Goal: Task Accomplishment & Management: Use online tool/utility

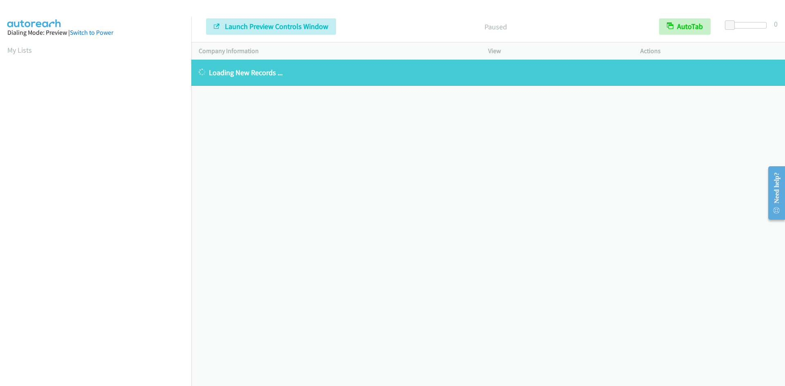
drag, startPoint x: 90, startPoint y: 29, endPoint x: 89, endPoint y: 45, distance: 16.8
click at [90, 29] on link "Switch to Power" at bounding box center [91, 33] width 43 height 8
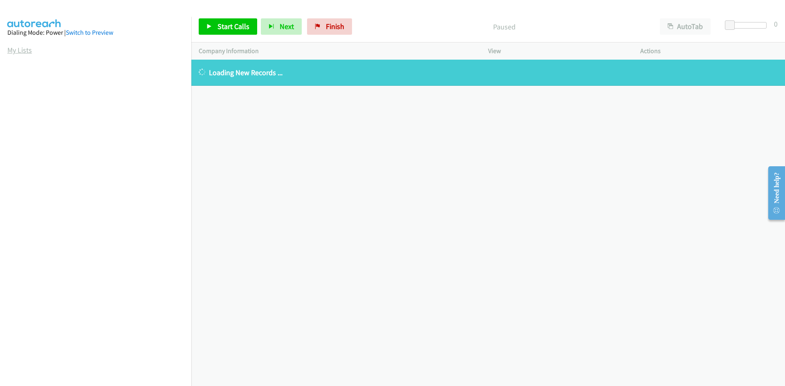
click at [19, 54] on link "My Lists" at bounding box center [19, 49] width 25 height 9
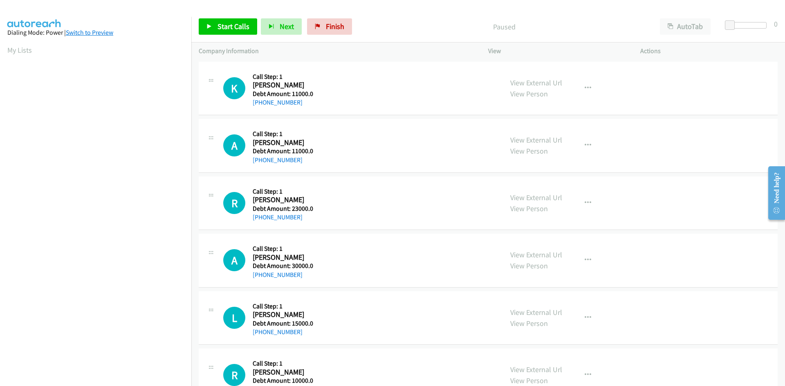
click at [102, 35] on link "Switch to Preview" at bounding box center [89, 33] width 47 height 8
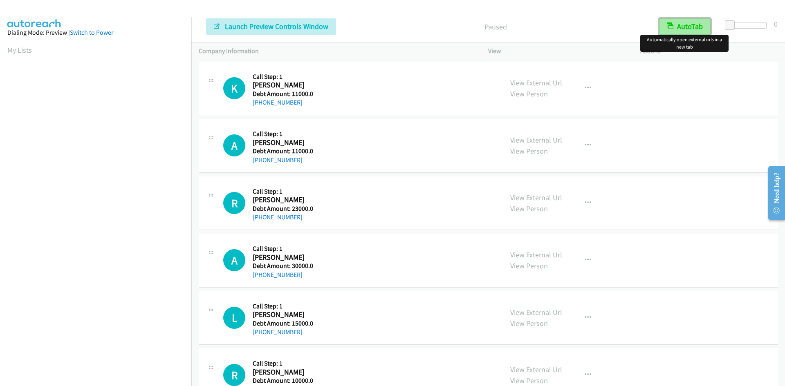
click at [692, 27] on button "AutoTab" at bounding box center [685, 26] width 52 height 16
drag, startPoint x: 80, startPoint y: 31, endPoint x: 115, endPoint y: 43, distance: 37.8
click at [80, 31] on link "Switch to Power" at bounding box center [91, 33] width 43 height 8
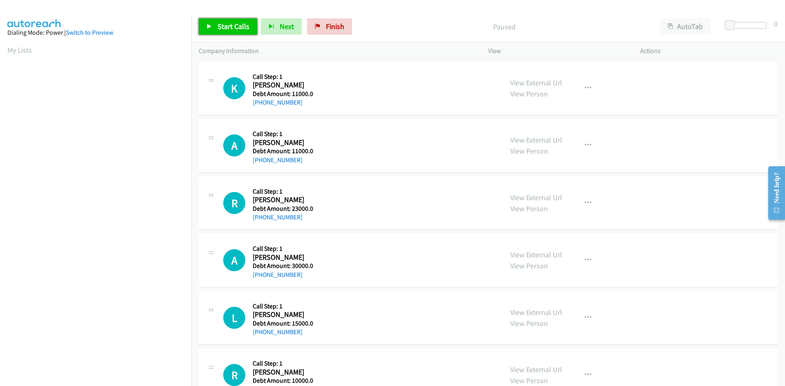
click at [229, 27] on span "Start Calls" at bounding box center [233, 26] width 32 height 9
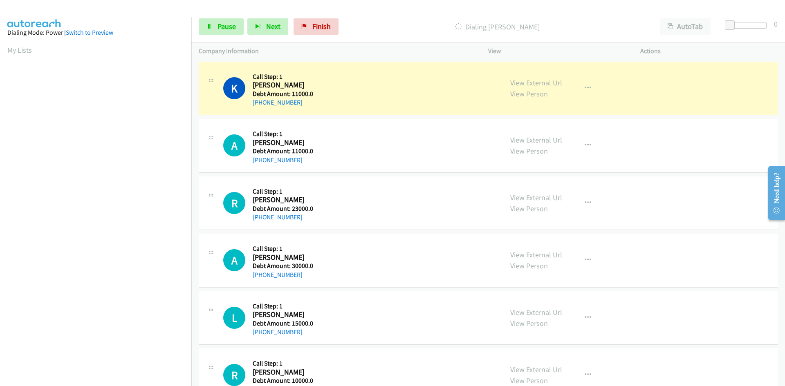
drag, startPoint x: 78, startPoint y: 30, endPoint x: 79, endPoint y: 37, distance: 7.4
click at [79, 30] on link "Switch to Preview" at bounding box center [89, 33] width 47 height 8
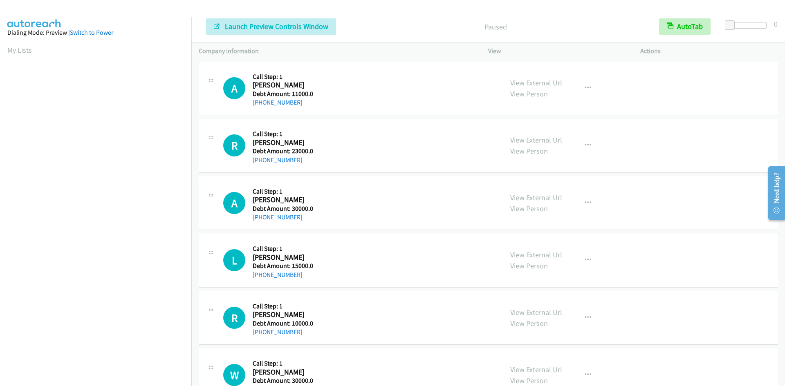
scroll to position [72, 0]
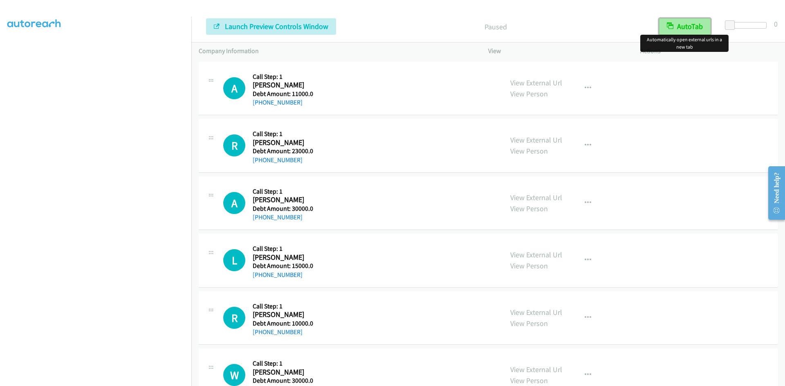
click at [702, 28] on button "AutoTab" at bounding box center [685, 26] width 52 height 16
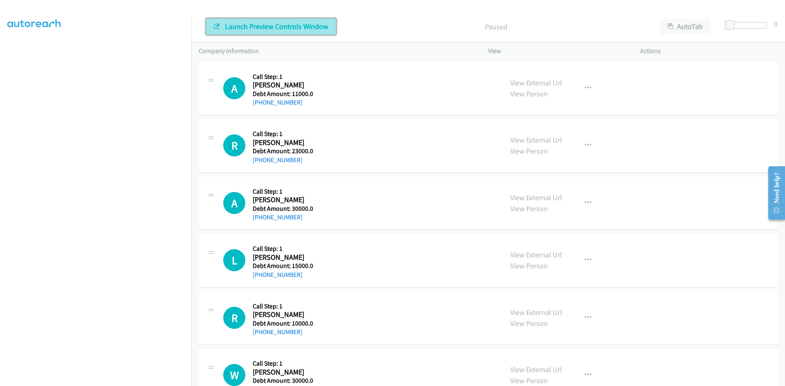
click at [248, 23] on span "Launch Preview Controls Window" at bounding box center [276, 26] width 103 height 9
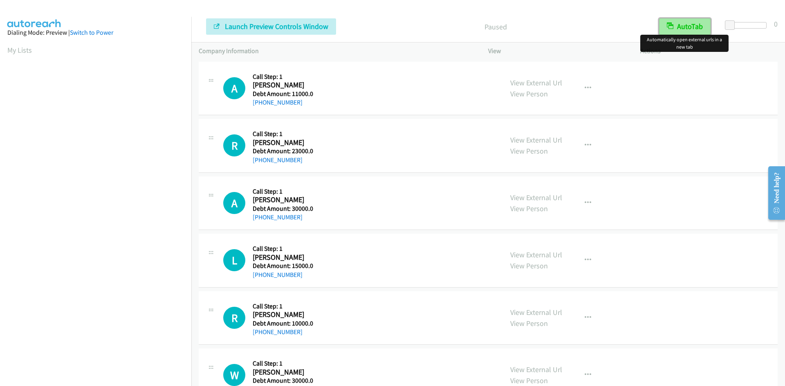
click at [682, 28] on button "AutoTab" at bounding box center [685, 26] width 52 height 16
click at [18, 54] on link "My Lists" at bounding box center [19, 49] width 25 height 9
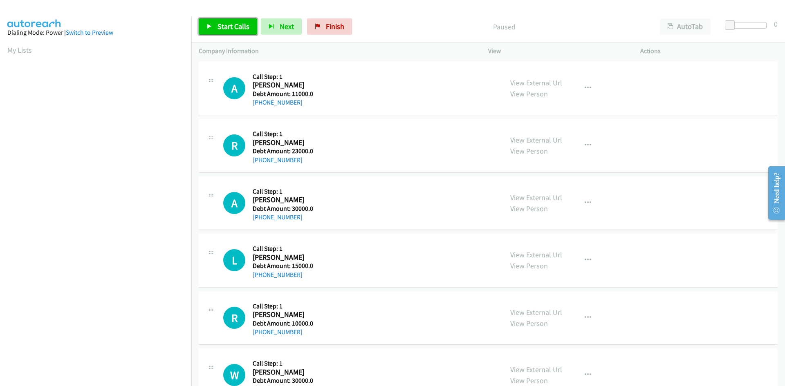
click at [223, 26] on span "Start Calls" at bounding box center [233, 26] width 32 height 9
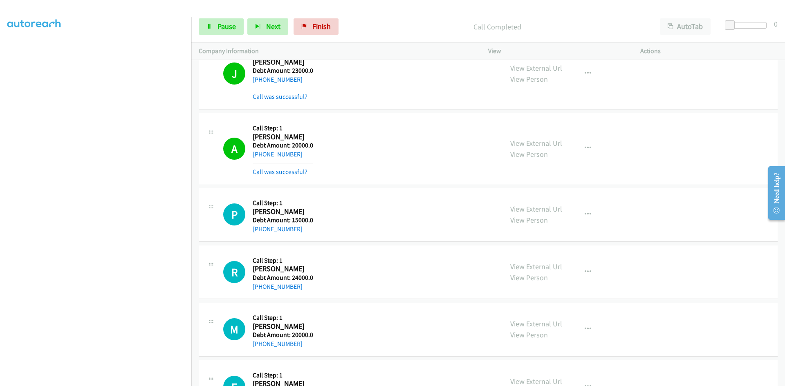
scroll to position [946, 0]
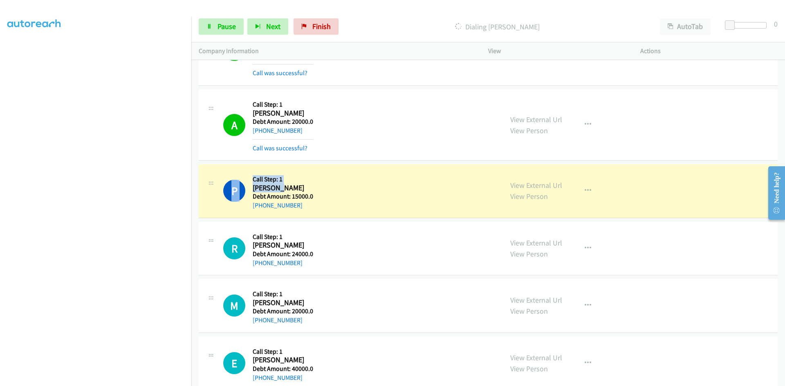
drag, startPoint x: 280, startPoint y: 190, endPoint x: 252, endPoint y: 188, distance: 27.9
click at [252, 188] on div "P Callback Scheduled Call Step: 1 [PERSON_NAME] America/New_York Debt Amount: 1…" at bounding box center [359, 191] width 272 height 39
click at [283, 188] on h2 "[PERSON_NAME]" at bounding box center [282, 188] width 59 height 9
drag, startPoint x: 280, startPoint y: 188, endPoint x: 254, endPoint y: 191, distance: 26.7
click at [254, 191] on h2 "[PERSON_NAME]" at bounding box center [282, 188] width 59 height 9
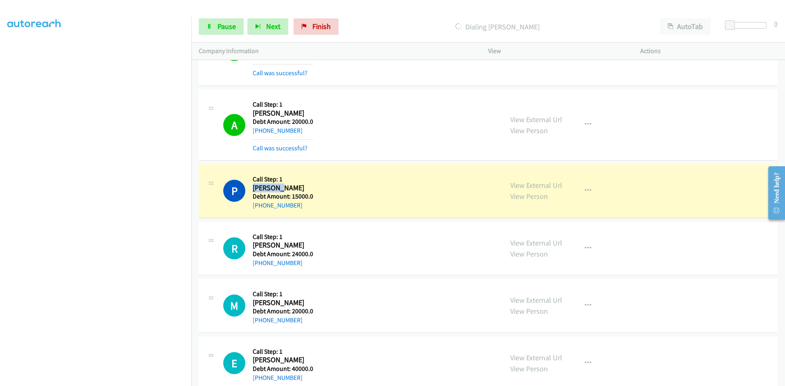
copy h2 "[PERSON_NAME]"
drag, startPoint x: 297, startPoint y: 205, endPoint x: 261, endPoint y: 206, distance: 36.0
click at [261, 206] on div "[PHONE_NUMBER]" at bounding box center [283, 206] width 61 height 10
copy link "[PHONE_NUMBER]"
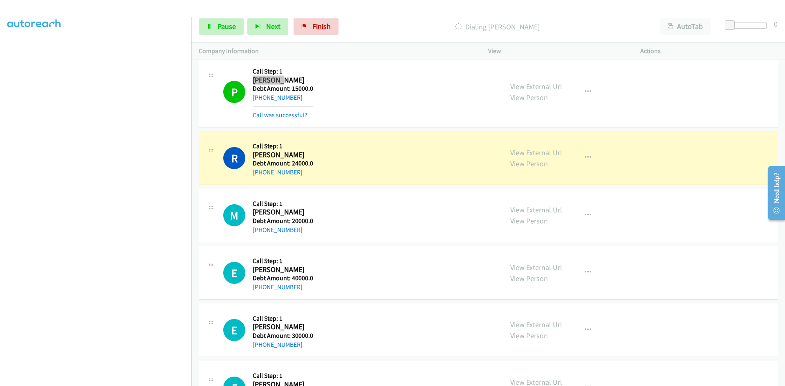
scroll to position [1068, 0]
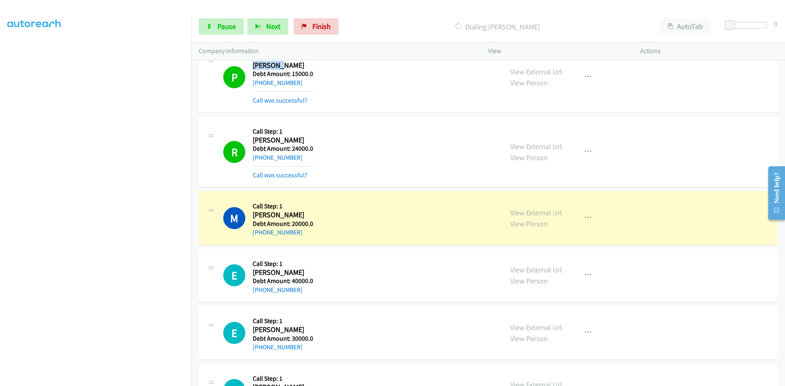
drag, startPoint x: 311, startPoint y: 214, endPoint x: 252, endPoint y: 213, distance: 59.3
click at [253, 213] on h2 "[PERSON_NAME]" at bounding box center [283, 215] width 61 height 9
copy h2 "[PERSON_NAME]"
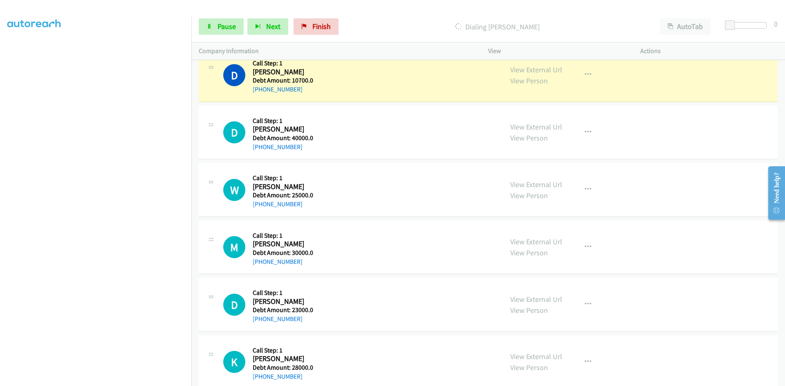
scroll to position [1722, 0]
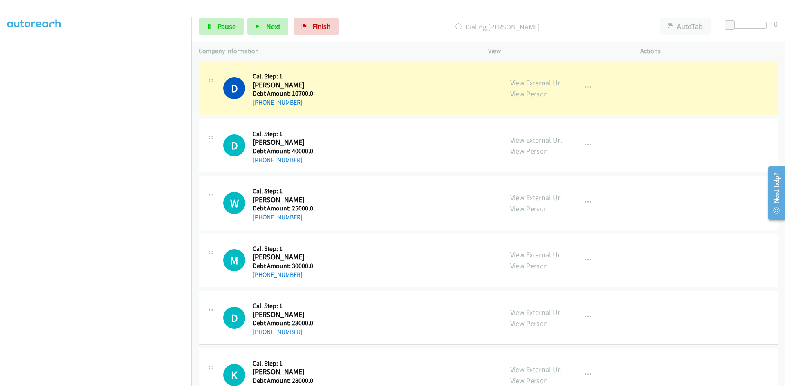
drag, startPoint x: 310, startPoint y: 85, endPoint x: 254, endPoint y: 88, distance: 56.5
click at [254, 88] on h2 "[PERSON_NAME]" at bounding box center [283, 85] width 61 height 9
copy h2 "[PERSON_NAME]"
drag, startPoint x: 298, startPoint y: 104, endPoint x: 261, endPoint y: 108, distance: 37.8
click at [261, 108] on div "D Callback Scheduled Call Step: 1 [PERSON_NAME] America/Denver Debt Amount: 107…" at bounding box center [488, 88] width 579 height 54
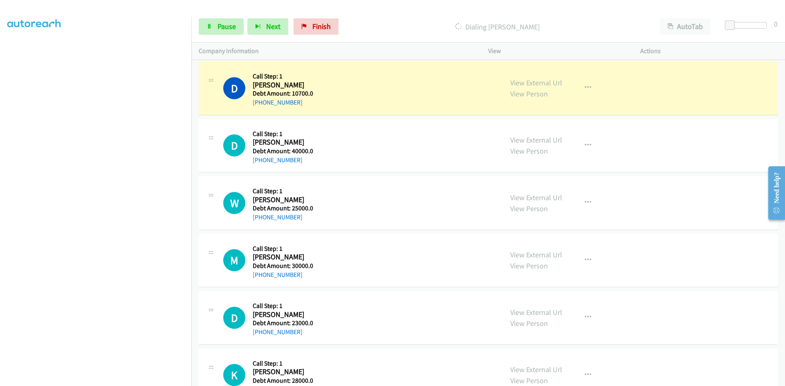
copy link "[PHONE_NUMBER]"
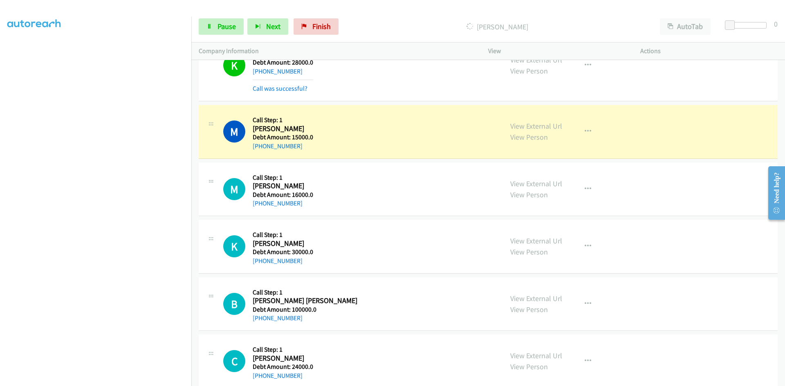
scroll to position [2131, 0]
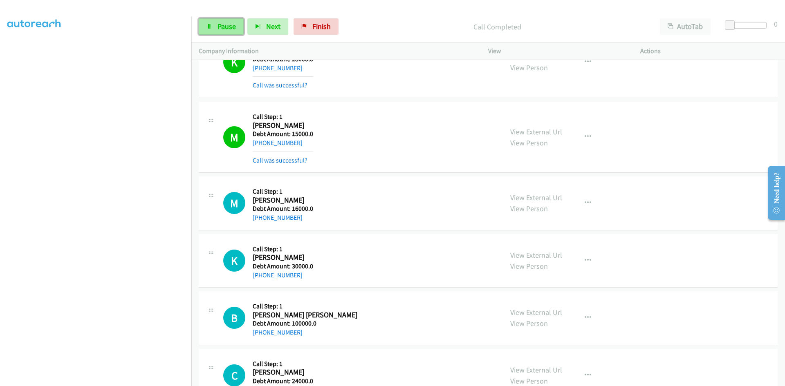
click at [222, 24] on span "Pause" at bounding box center [226, 26] width 18 height 9
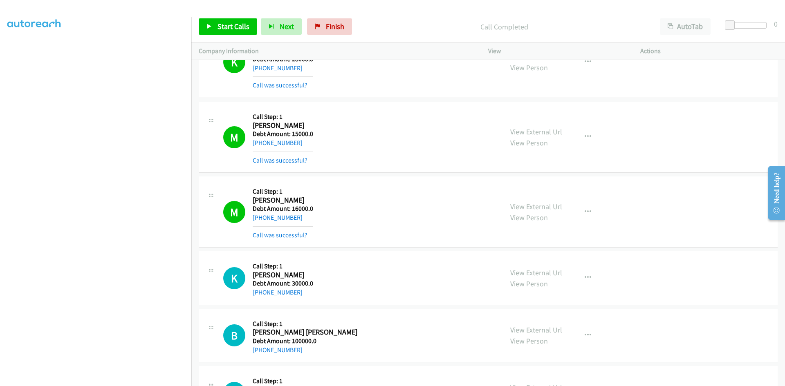
scroll to position [2172, 0]
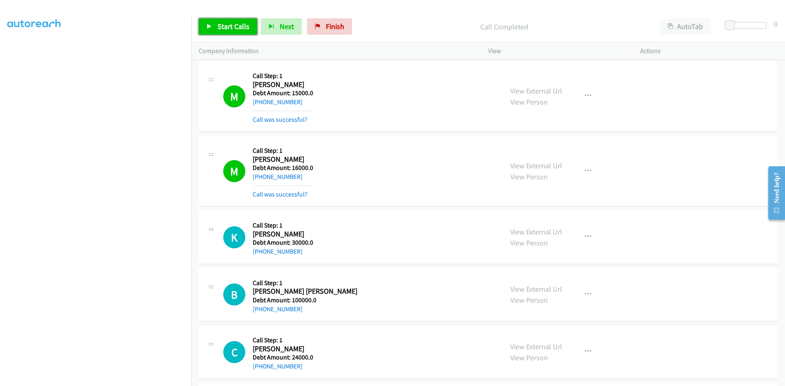
click at [237, 28] on span "Start Calls" at bounding box center [233, 26] width 32 height 9
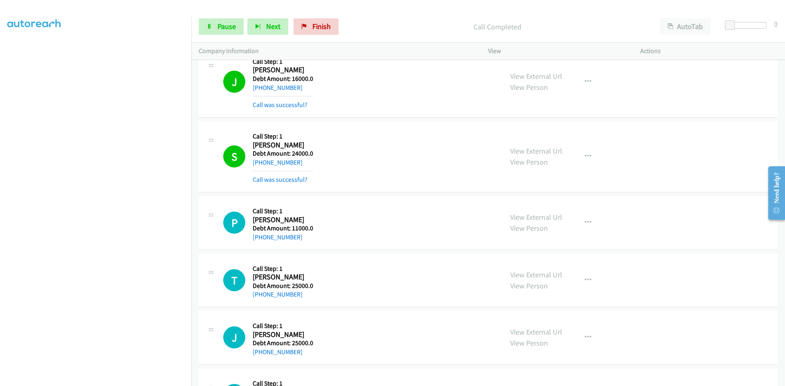
scroll to position [3235, 0]
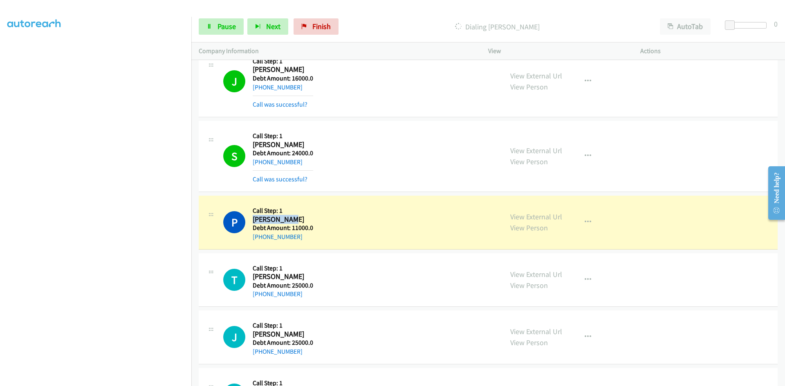
drag, startPoint x: 289, startPoint y: 220, endPoint x: 255, endPoint y: 221, distance: 33.6
click at [253, 220] on h2 "[PERSON_NAME]" at bounding box center [283, 219] width 61 height 9
copy h2 "[PERSON_NAME]"
drag, startPoint x: 296, startPoint y: 236, endPoint x: 260, endPoint y: 239, distance: 36.5
click at [260, 239] on div "[PHONE_NUMBER]" at bounding box center [283, 237] width 61 height 10
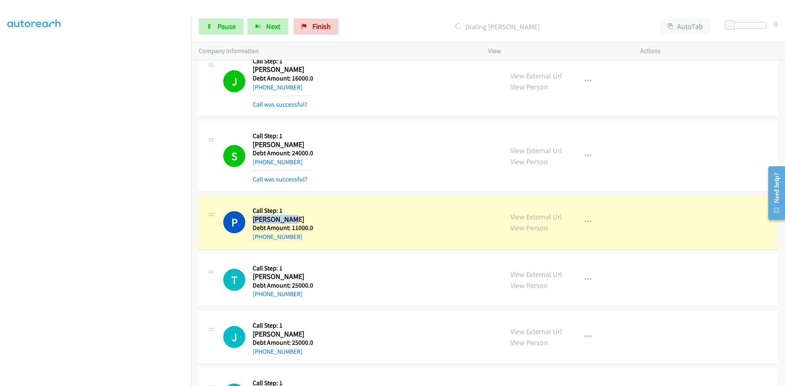
copy link "[PHONE_NUMBER]"
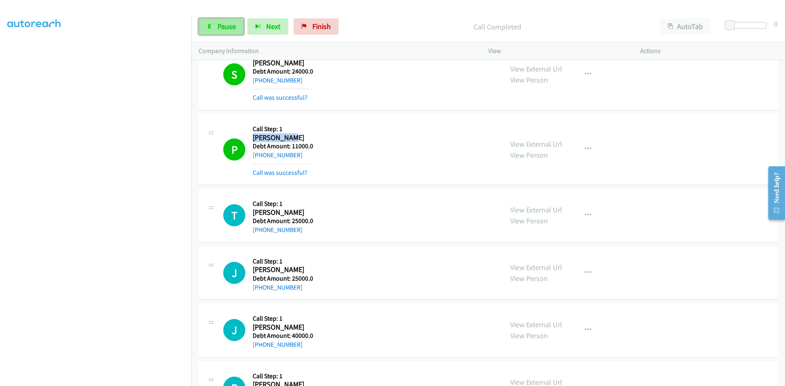
click at [224, 25] on span "Pause" at bounding box center [226, 26] width 18 height 9
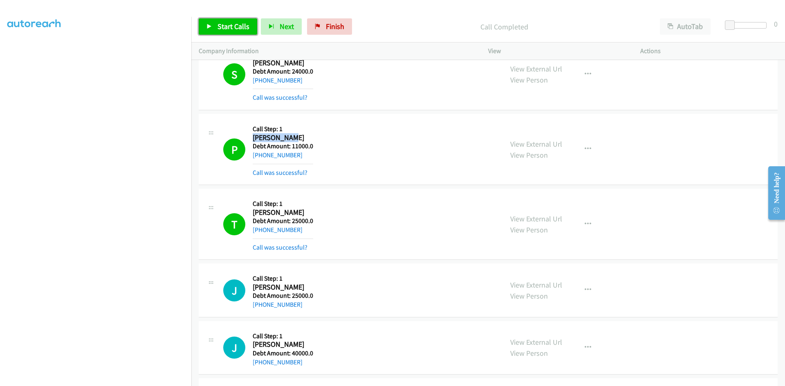
click at [238, 27] on span "Start Calls" at bounding box center [233, 26] width 32 height 9
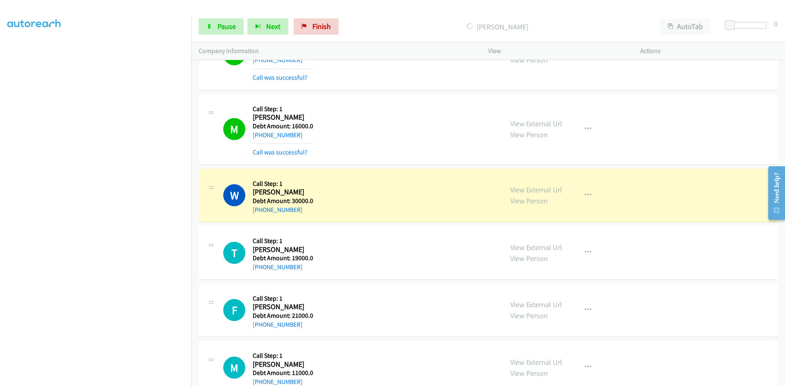
scroll to position [3725, 0]
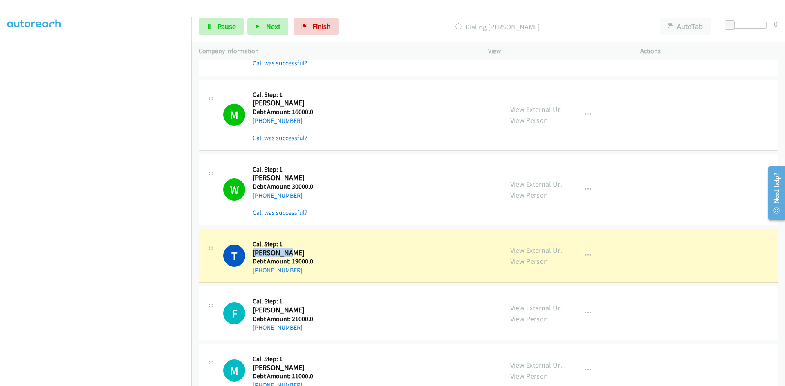
drag, startPoint x: 290, startPoint y: 252, endPoint x: 253, endPoint y: 254, distance: 37.3
click at [253, 254] on h2 "[PERSON_NAME]" at bounding box center [283, 253] width 61 height 9
copy h2 "[PERSON_NAME]"
drag, startPoint x: 298, startPoint y: 271, endPoint x: 260, endPoint y: 271, distance: 38.0
click at [260, 271] on div "[PHONE_NUMBER]" at bounding box center [283, 271] width 61 height 10
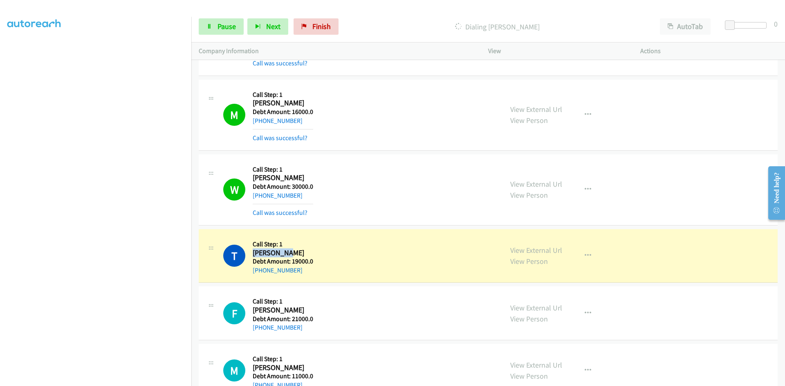
copy link "[PHONE_NUMBER]"
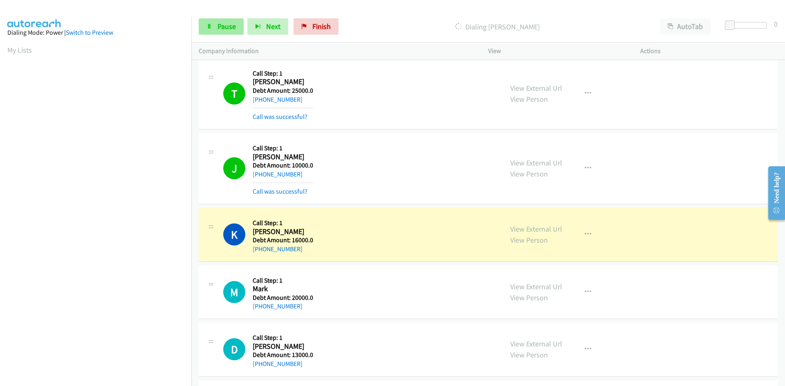
scroll to position [72, 0]
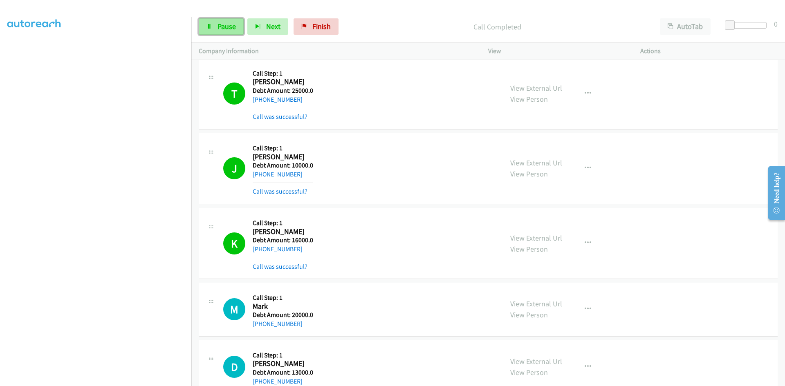
click at [220, 27] on span "Pause" at bounding box center [226, 26] width 18 height 9
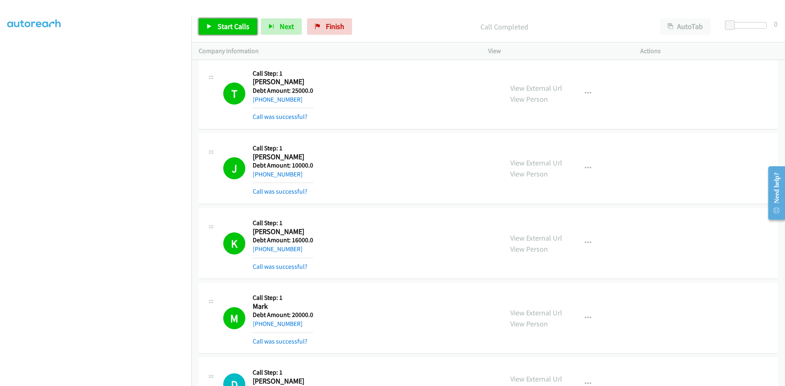
click at [222, 22] on span "Start Calls" at bounding box center [233, 26] width 32 height 9
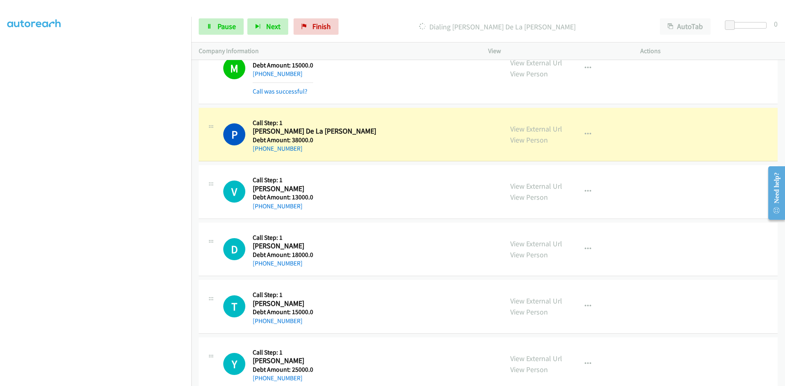
scroll to position [4829, 0]
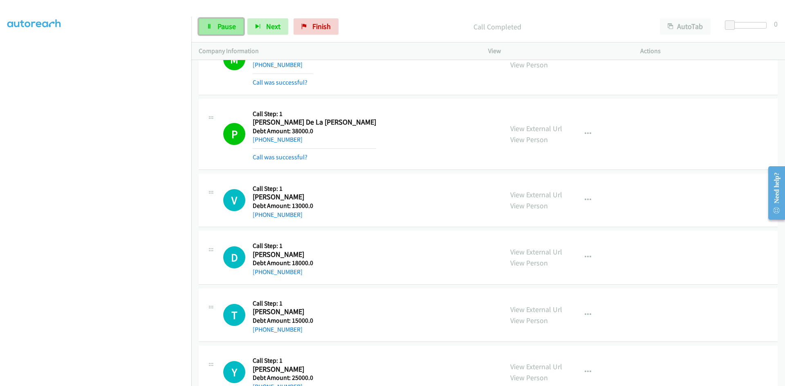
click at [228, 26] on span "Pause" at bounding box center [226, 26] width 18 height 9
